Goal: Task Accomplishment & Management: Manage account settings

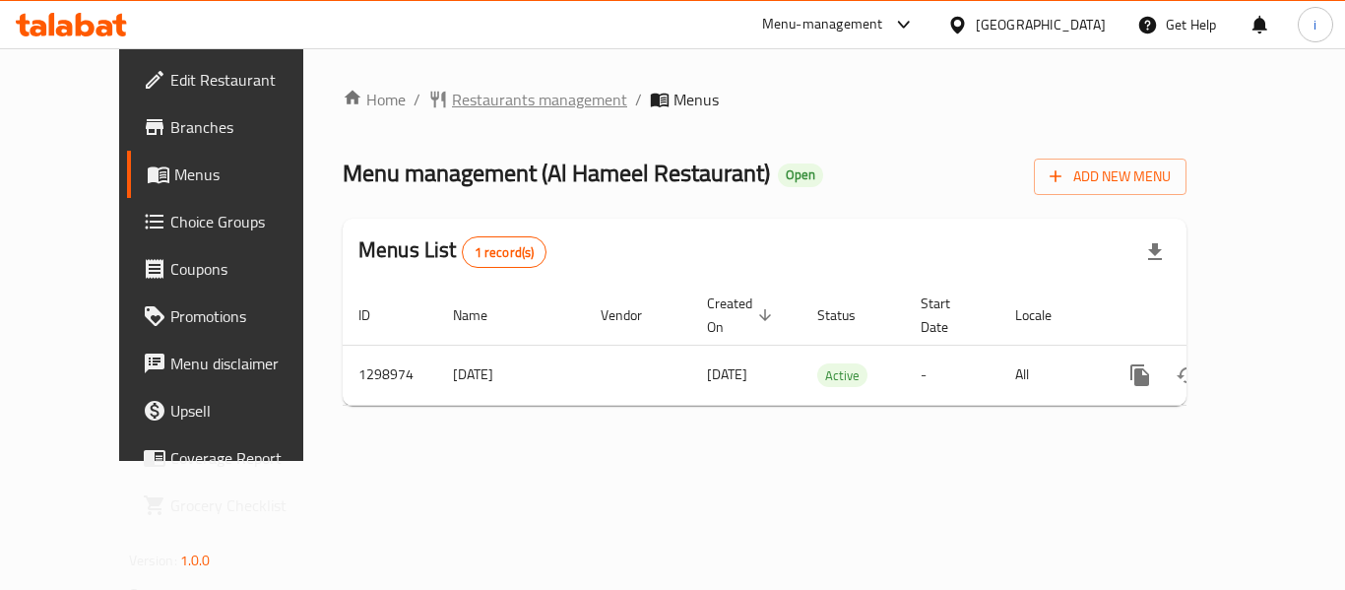
click at [452, 95] on span "Restaurants management" at bounding box center [539, 100] width 175 height 24
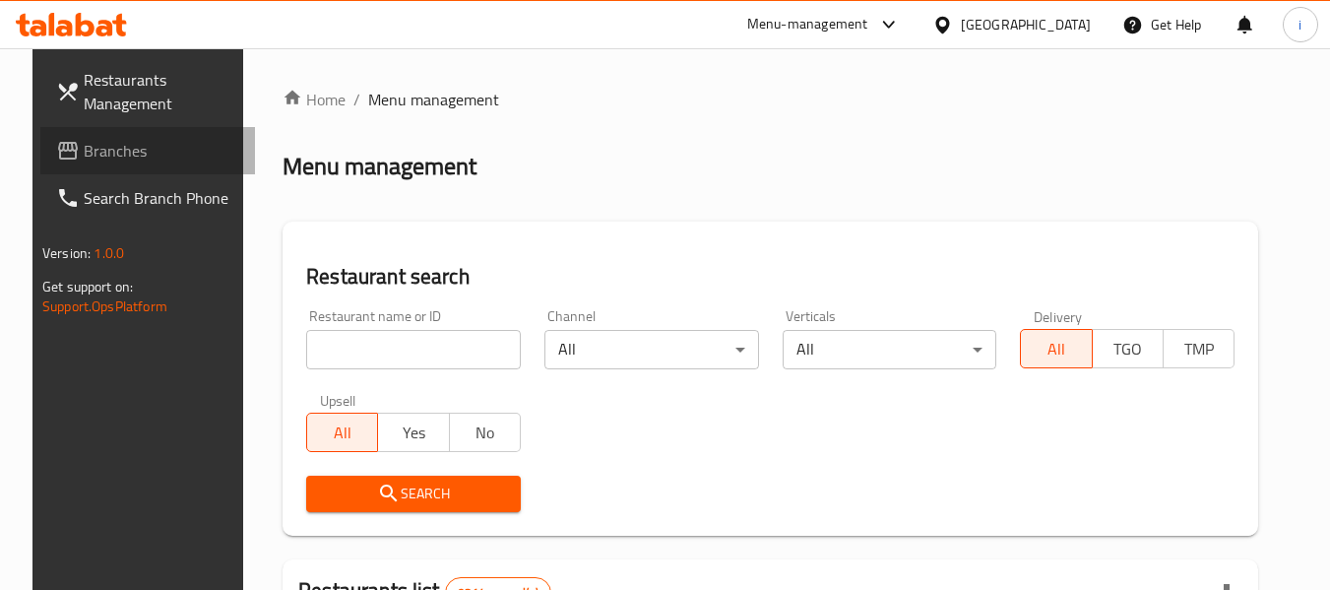
click at [92, 155] on span "Branches" at bounding box center [162, 151] width 156 height 24
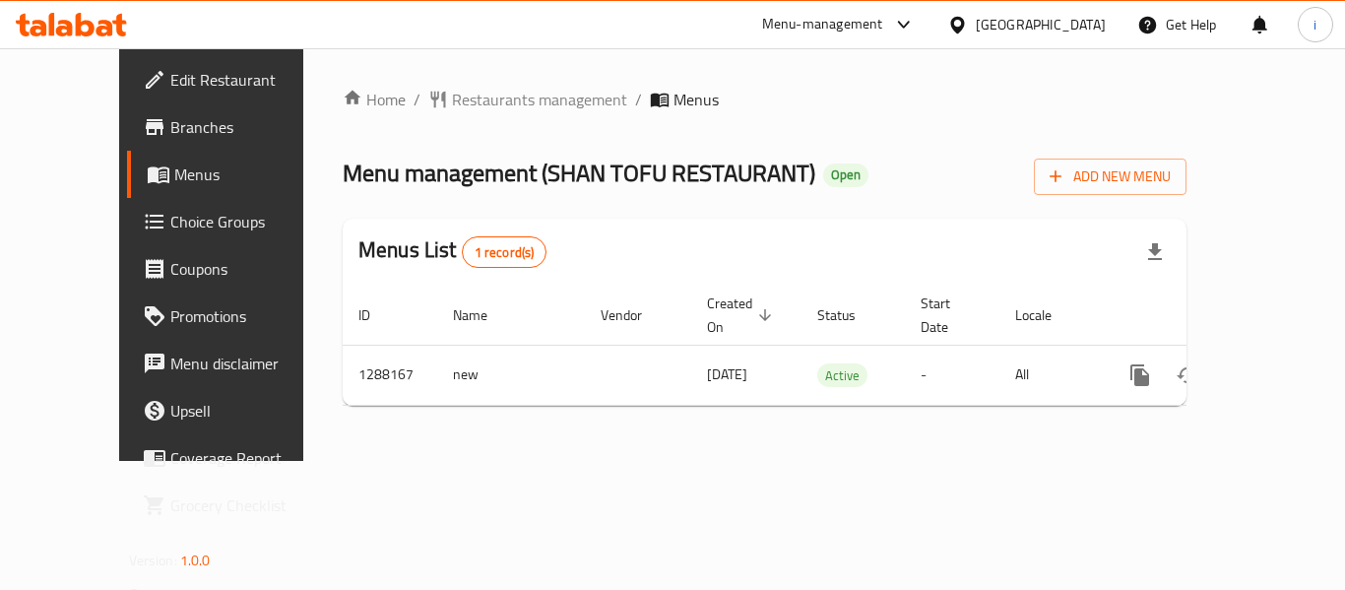
click at [976, 26] on div at bounding box center [961, 25] width 29 height 22
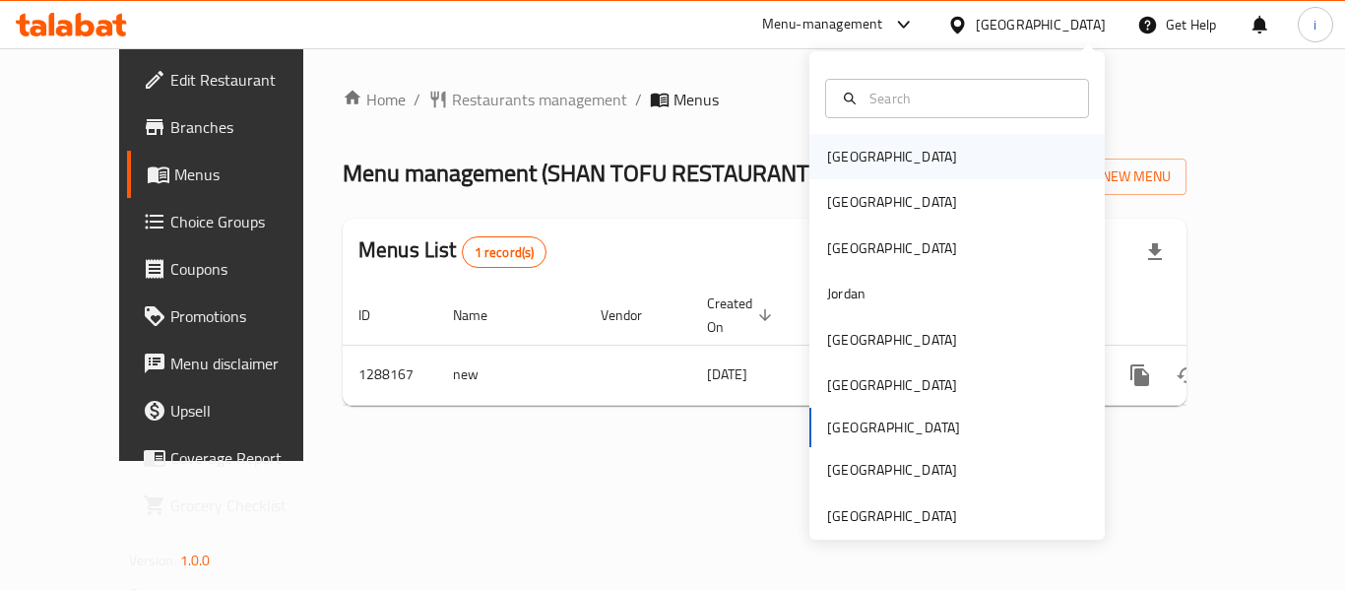
click at [827, 159] on div "[GEOGRAPHIC_DATA]" at bounding box center [892, 157] width 130 height 22
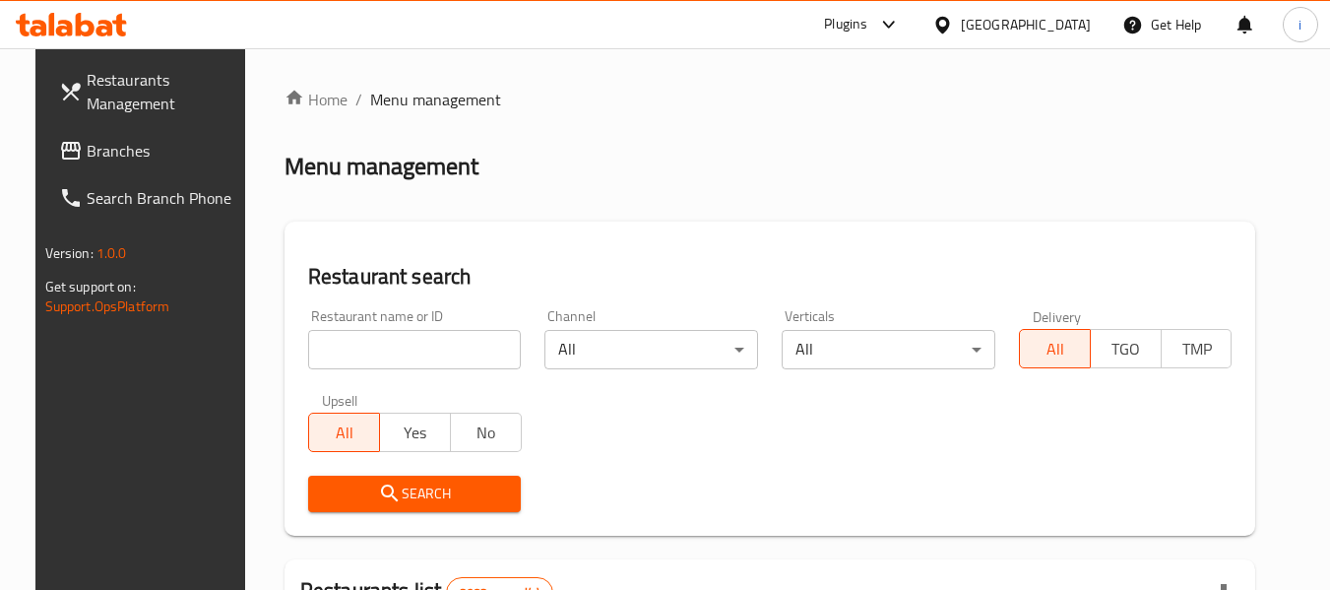
click at [130, 160] on span "Branches" at bounding box center [165, 151] width 156 height 24
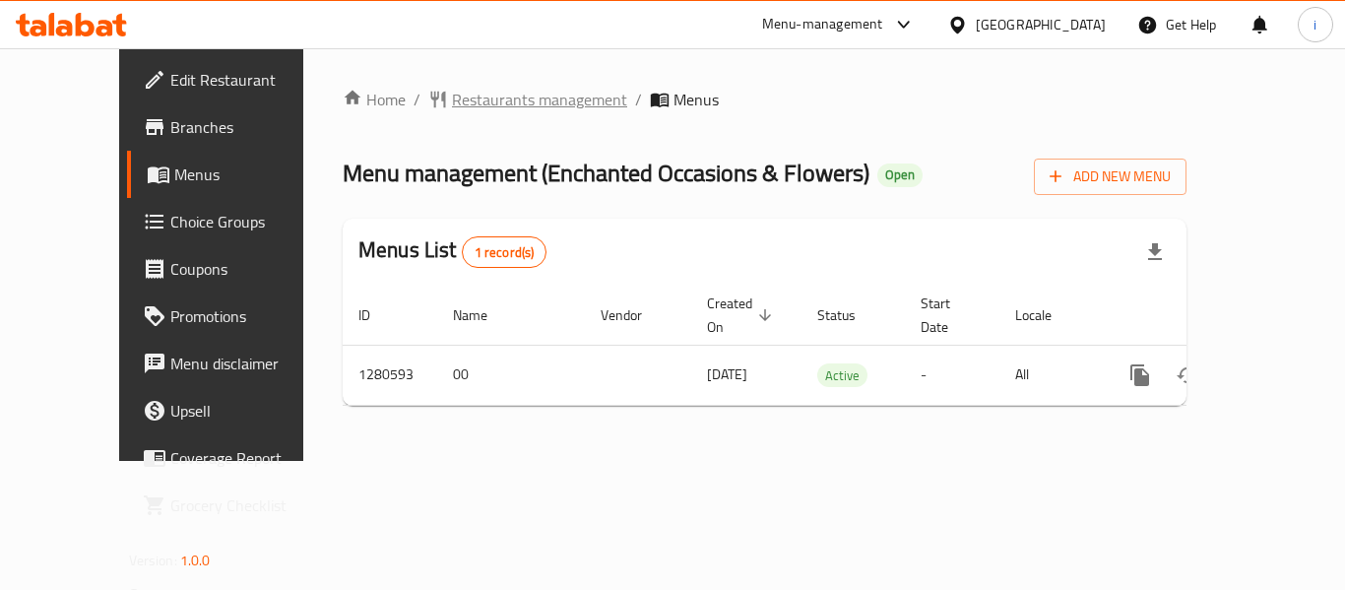
click at [496, 105] on span "Restaurants management" at bounding box center [539, 100] width 175 height 24
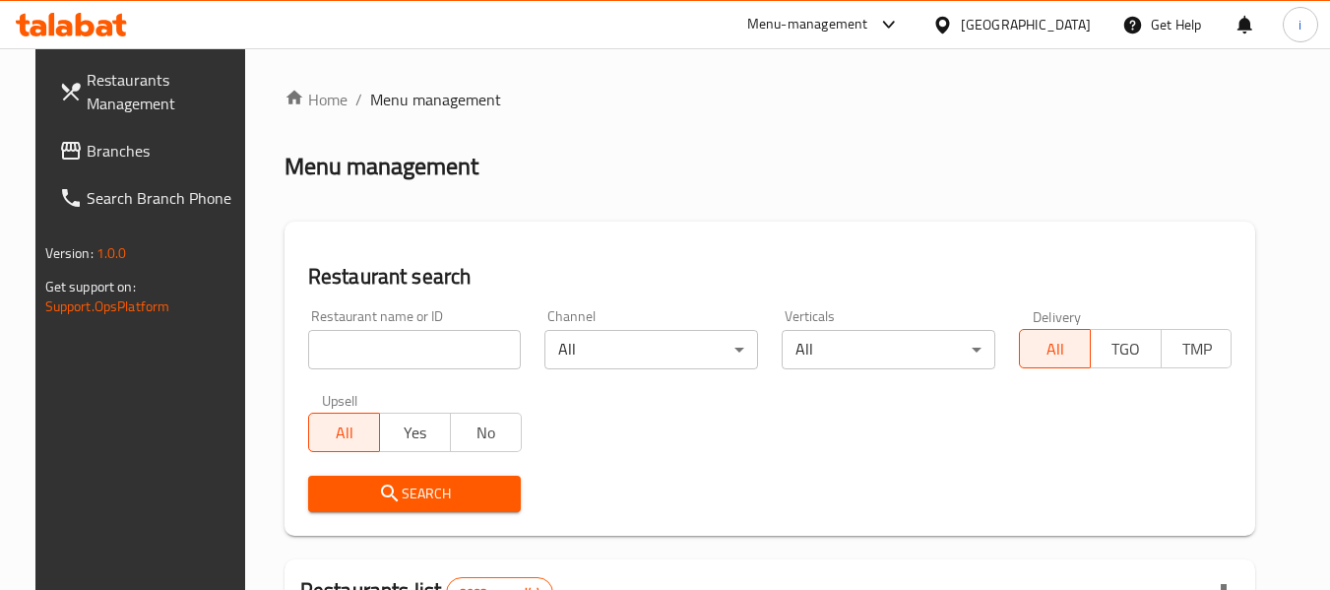
click at [107, 159] on span "Branches" at bounding box center [165, 151] width 156 height 24
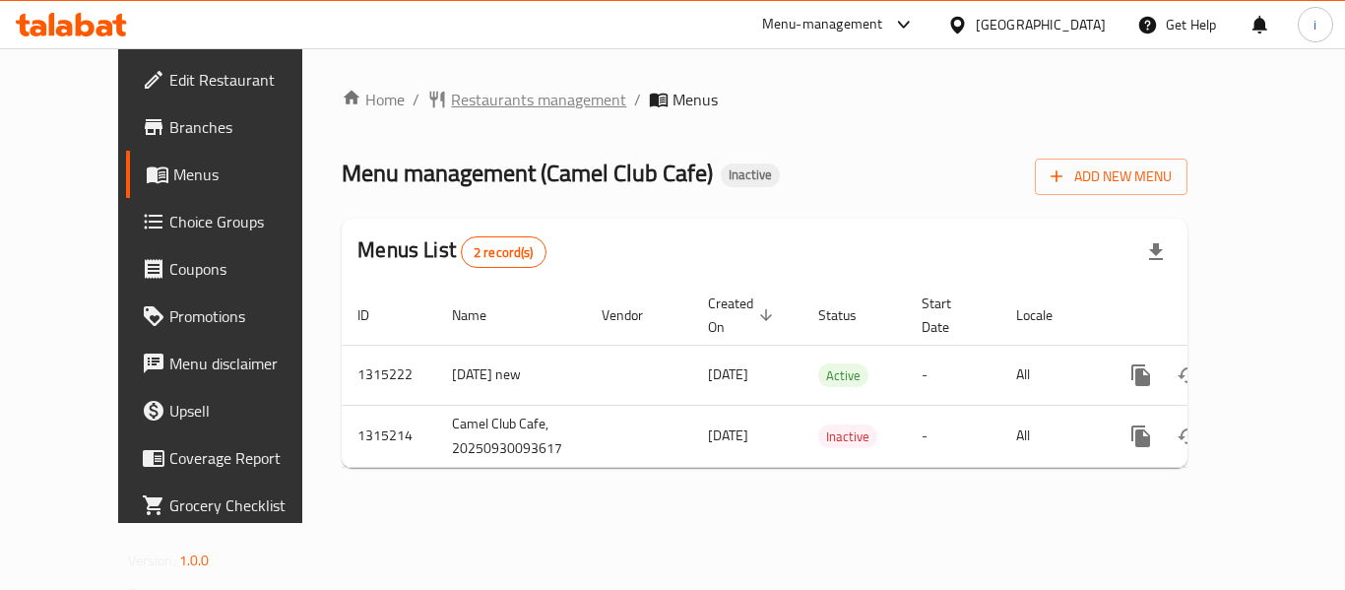
click at [451, 107] on span "Restaurants management" at bounding box center [538, 100] width 175 height 24
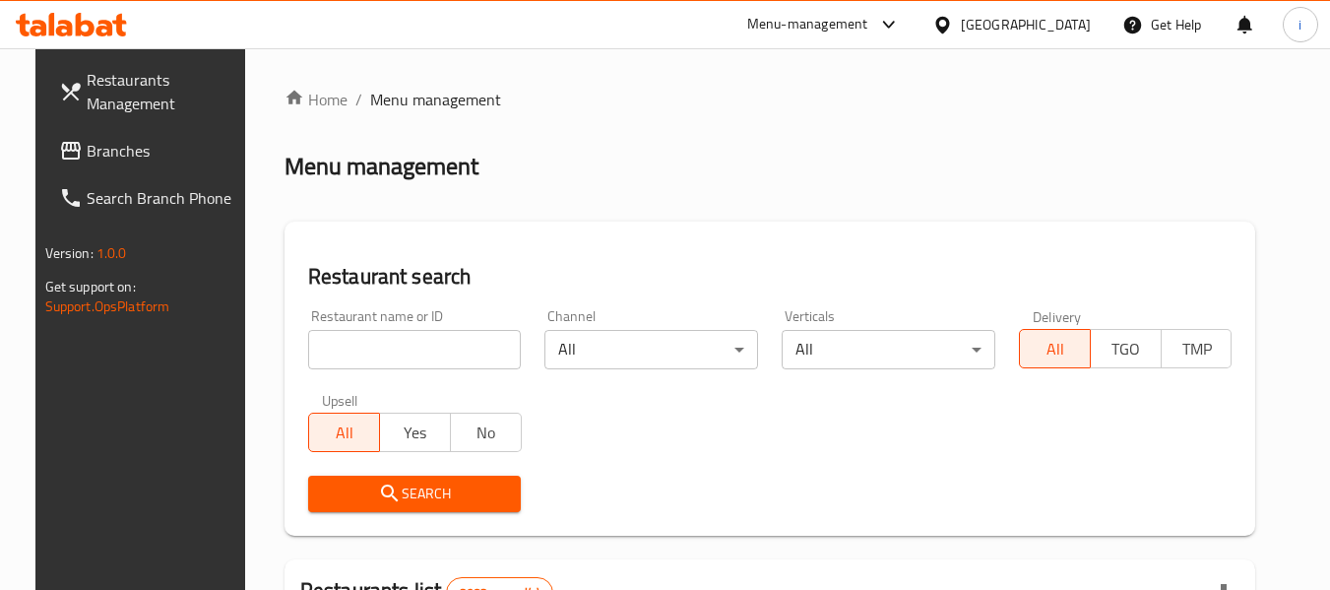
click at [355, 357] on input "search" at bounding box center [415, 349] width 214 height 39
paste input "707230"
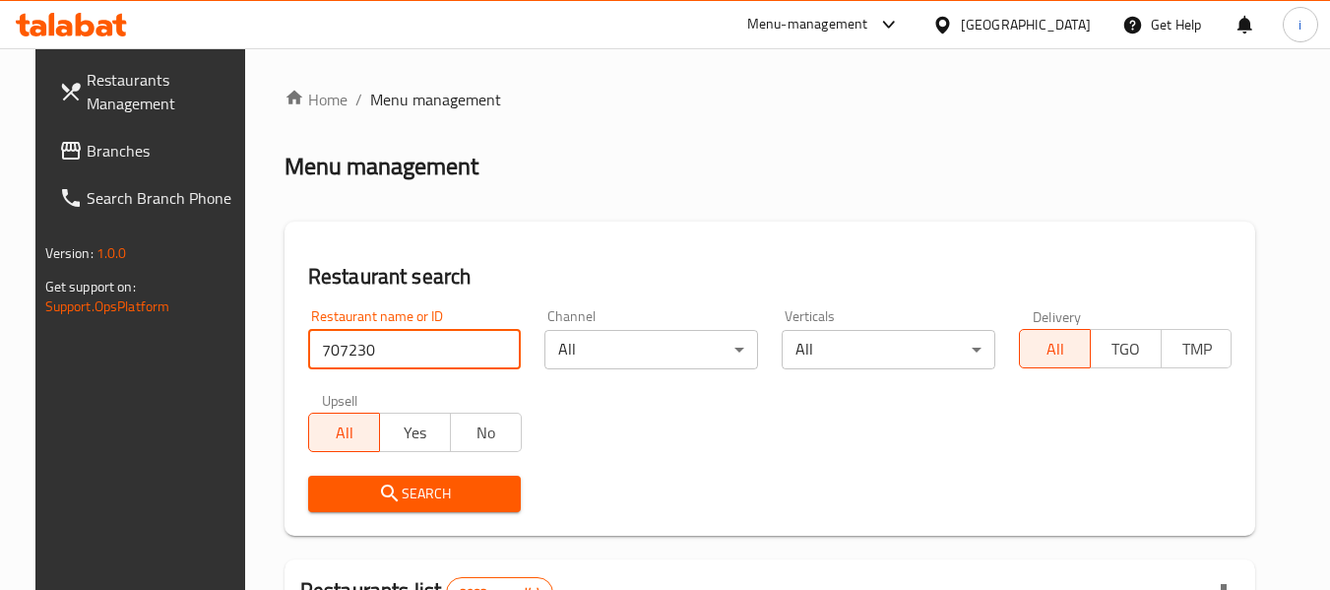
type input "707230"
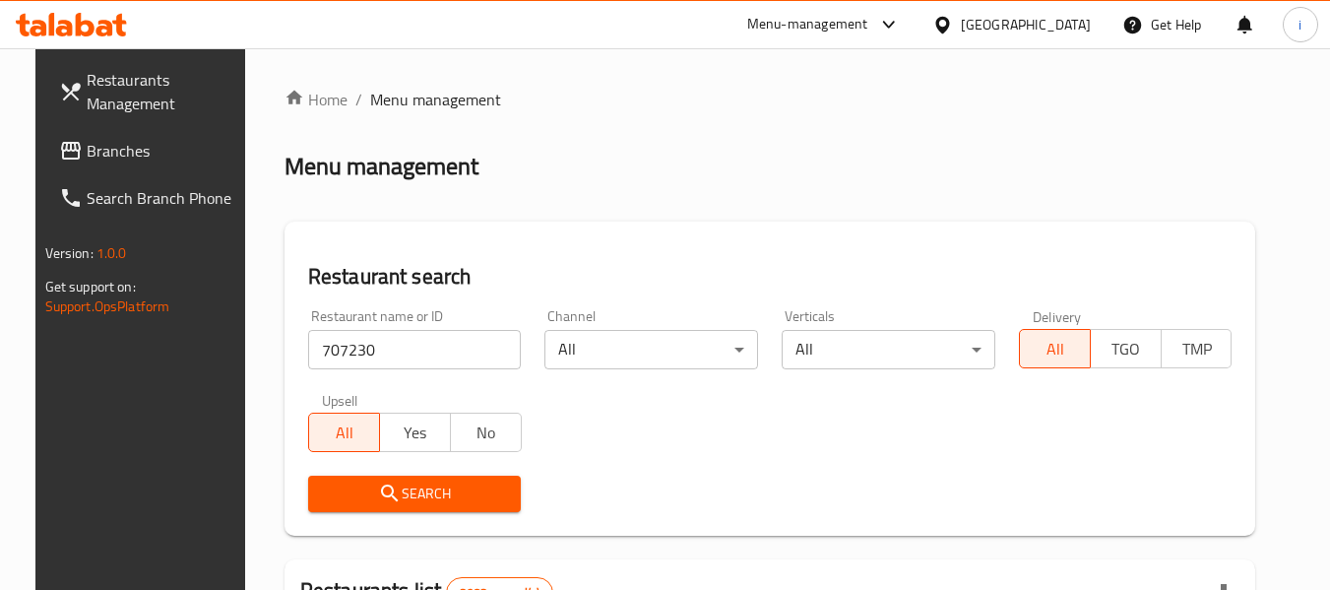
click at [377, 508] on button "Search" at bounding box center [415, 493] width 214 height 36
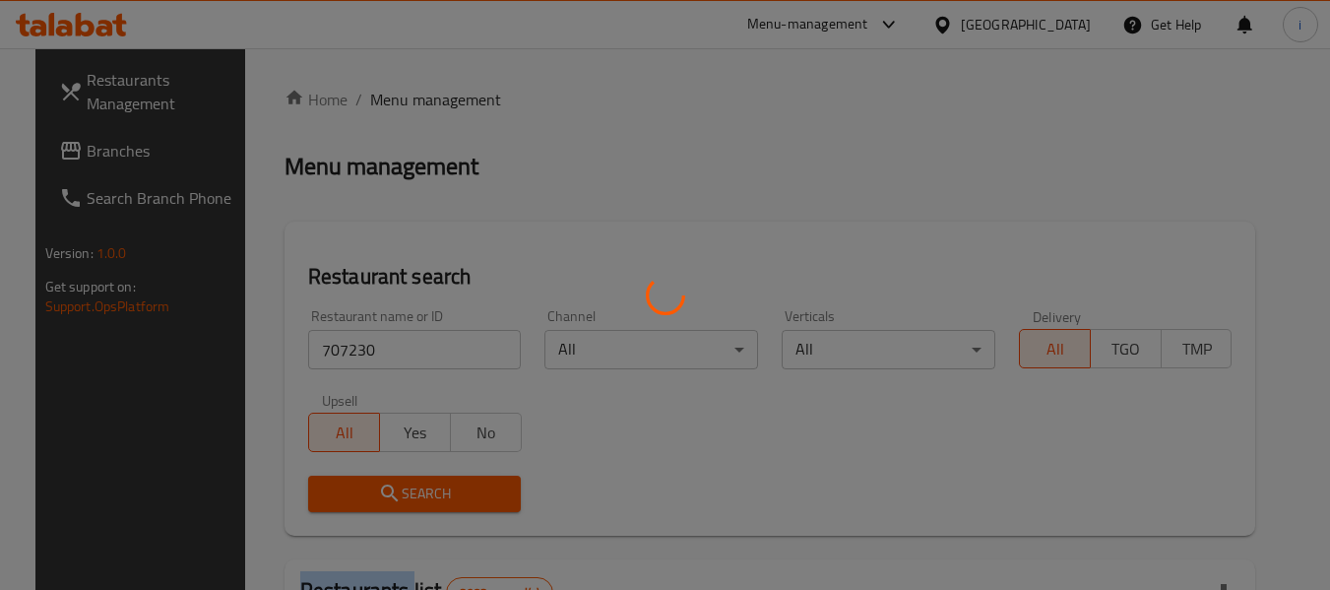
click at [377, 508] on div at bounding box center [665, 295] width 1330 height 590
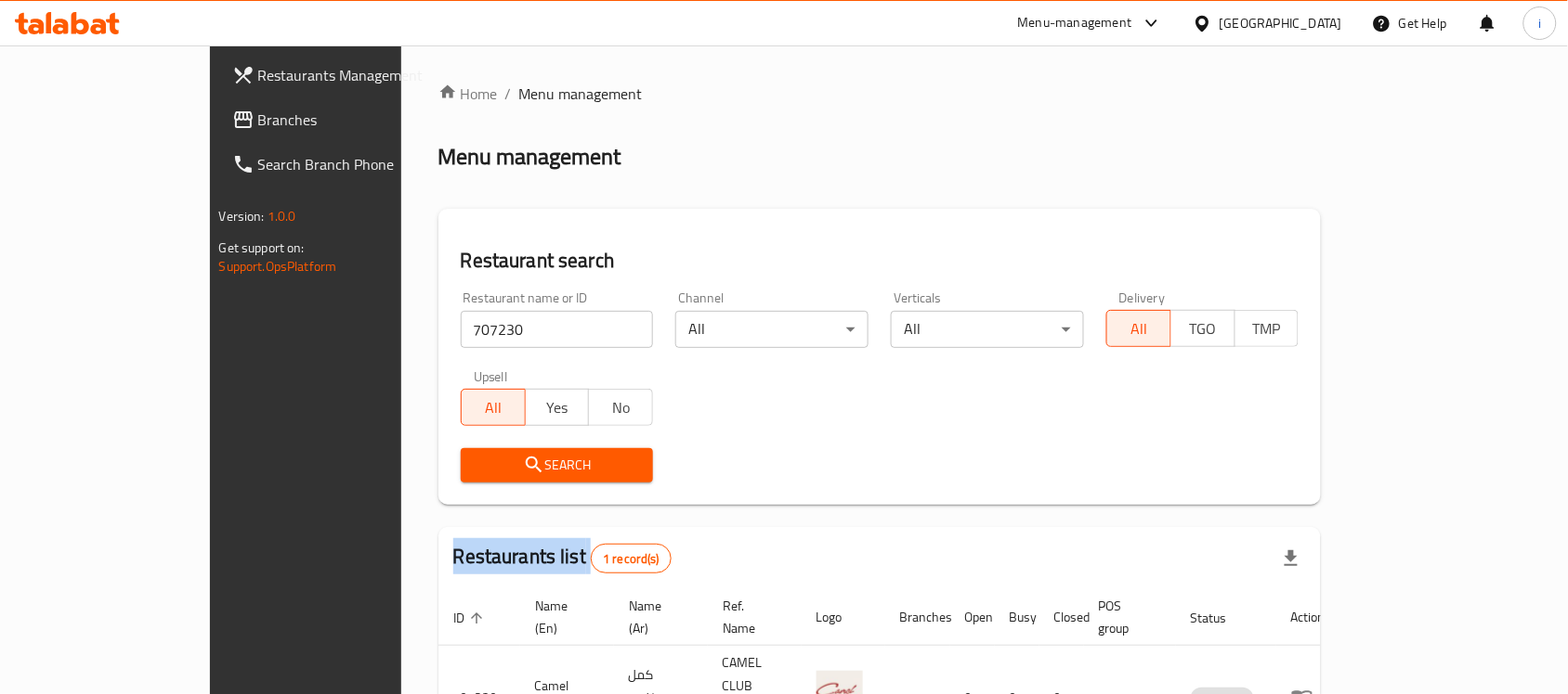
click at [259, 128] on span "Branches" at bounding box center [358, 120] width 199 height 23
